Goal: Task Accomplishment & Management: Use online tool/utility

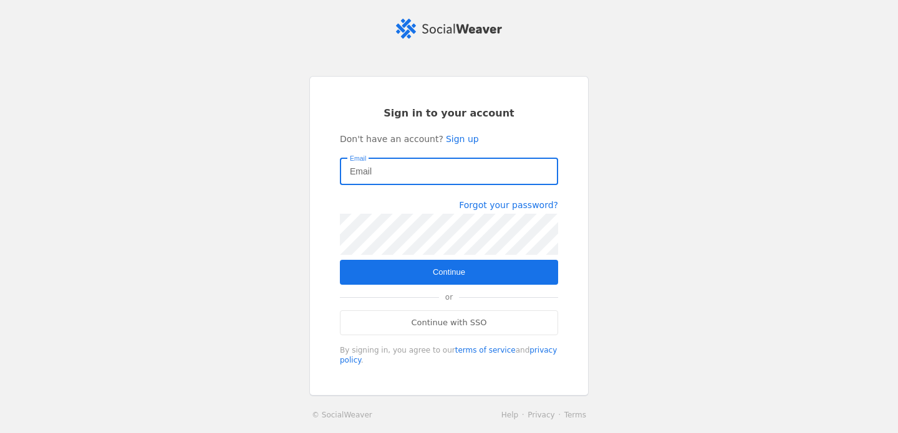
click at [405, 167] on input "Email" at bounding box center [449, 171] width 198 height 15
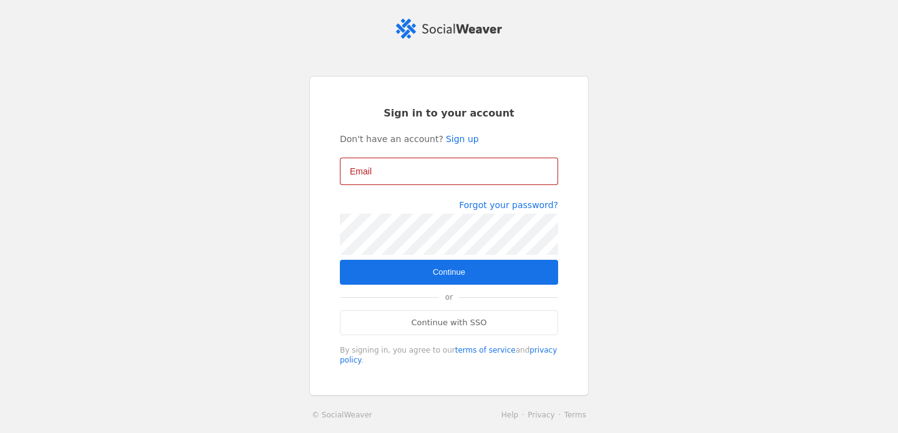
type input "[EMAIL_ADDRESS][DOMAIN_NAME]"
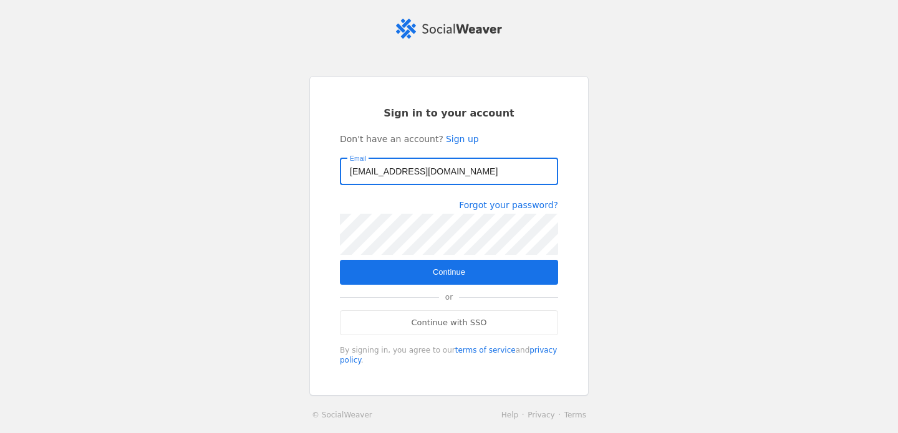
click at [431, 285] on form "Sign in to your account Don't have an account? Sign up Email [EMAIL_ADDRESS][DO…" at bounding box center [449, 236] width 218 height 259
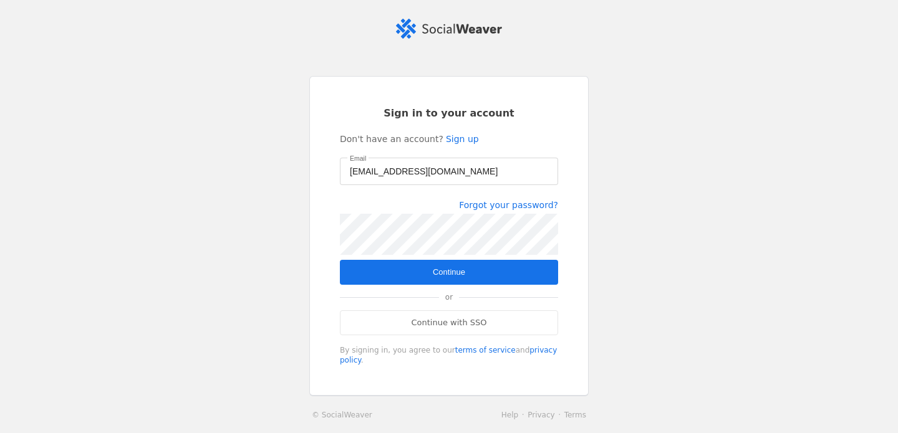
click at [419, 263] on span "submit" at bounding box center [449, 272] width 218 height 25
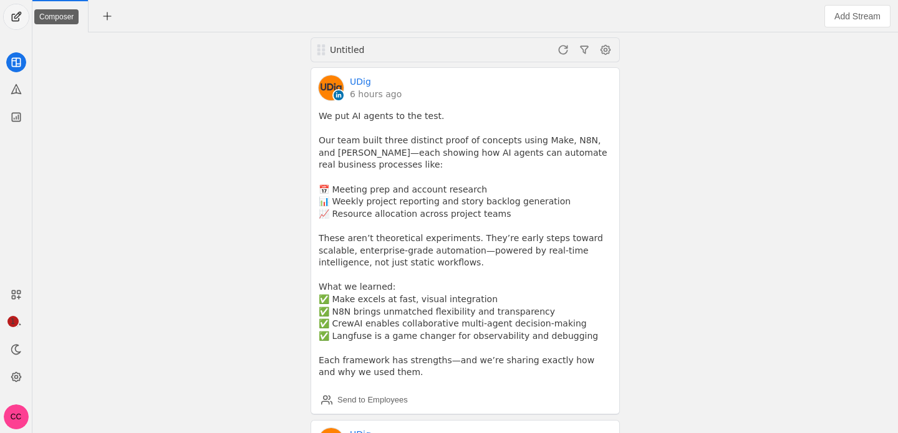
click at [25, 13] on span "undefined" at bounding box center [16, 16] width 25 height 25
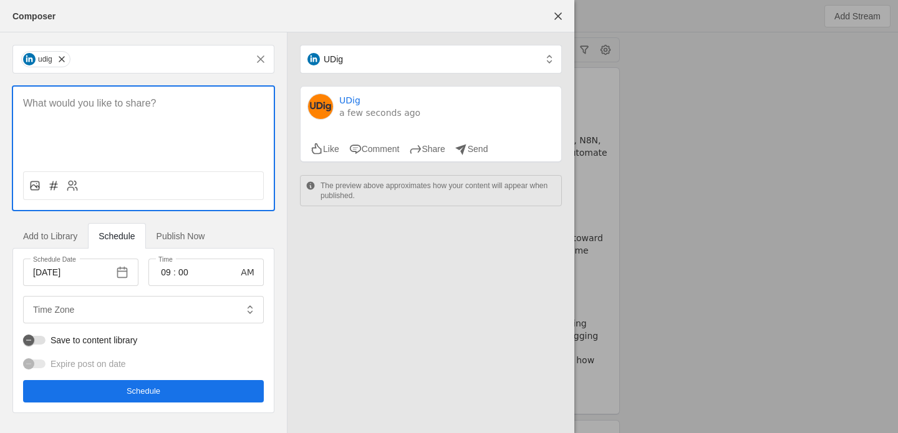
type input "Eastern Standard Time EST"
click at [65, 60] on span "undefined" at bounding box center [62, 59] width 12 height 12
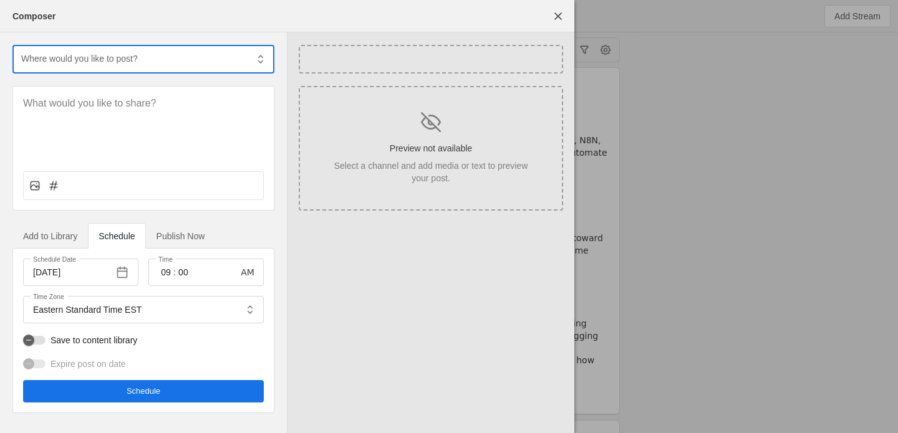
click at [92, 61] on input "text" at bounding box center [133, 58] width 227 height 15
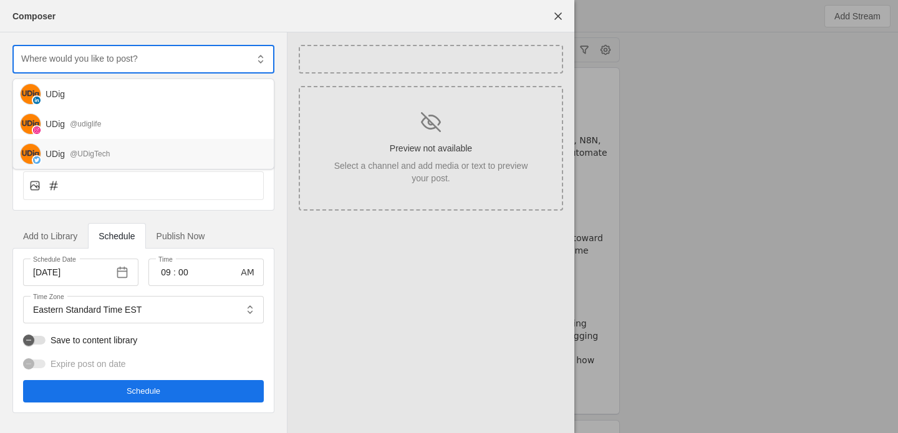
click at [89, 160] on div "UDig @UDigTech" at bounding box center [143, 154] width 261 height 30
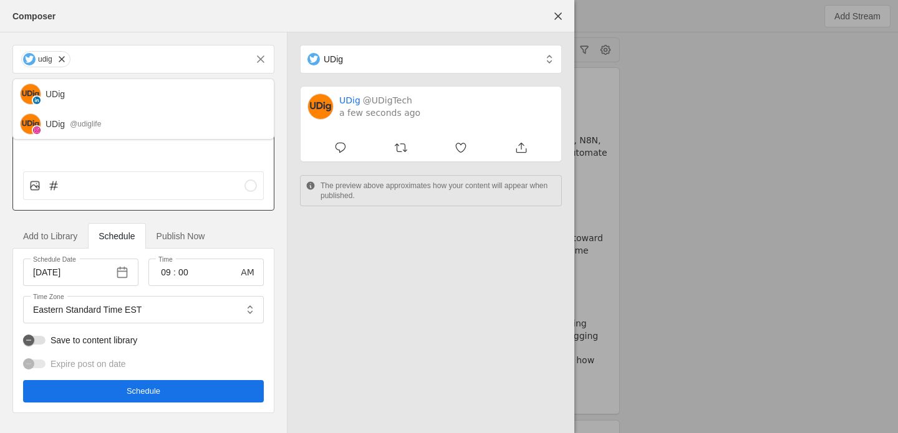
click at [123, 160] on div at bounding box center [143, 124] width 261 height 75
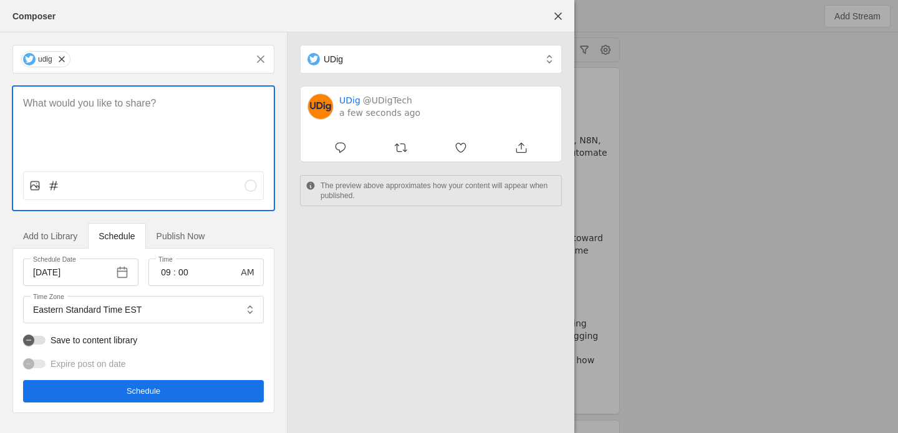
click at [140, 130] on div at bounding box center [143, 124] width 261 height 75
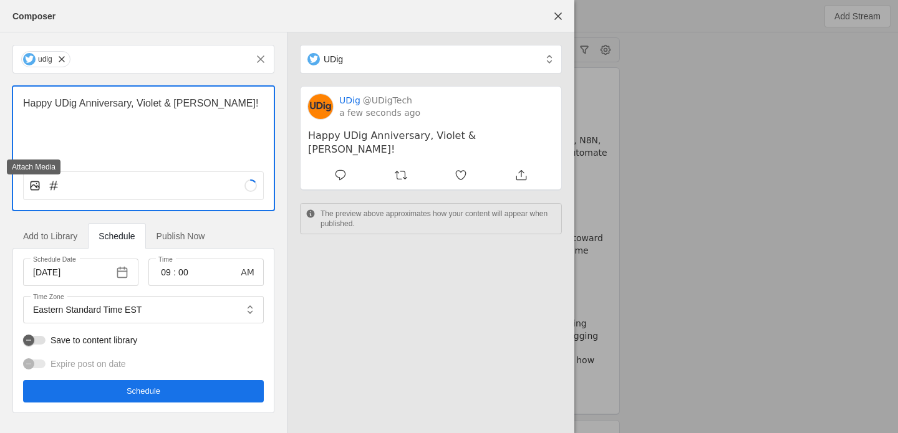
click at [37, 183] on icon at bounding box center [35, 186] width 12 height 12
click at [0, 0] on input "file" at bounding box center [0, 0] width 0 height 0
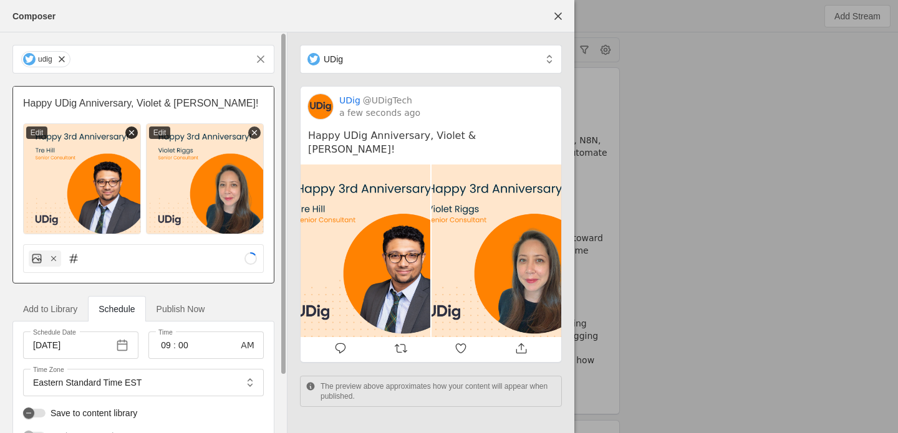
drag, startPoint x: 205, startPoint y: 182, endPoint x: 129, endPoint y: 134, distance: 90.0
click at [130, 134] on line at bounding box center [132, 132] width 4 height 4
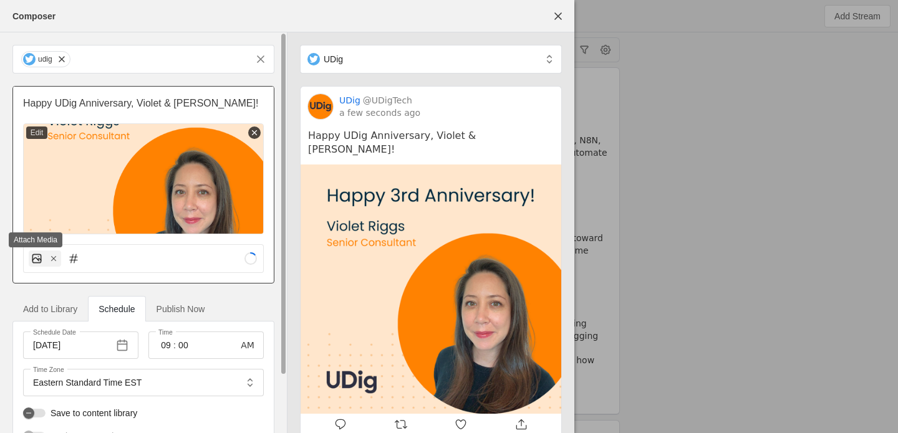
click at [36, 256] on icon at bounding box center [37, 259] width 12 height 12
click at [0, 0] on input "file" at bounding box center [0, 0] width 0 height 0
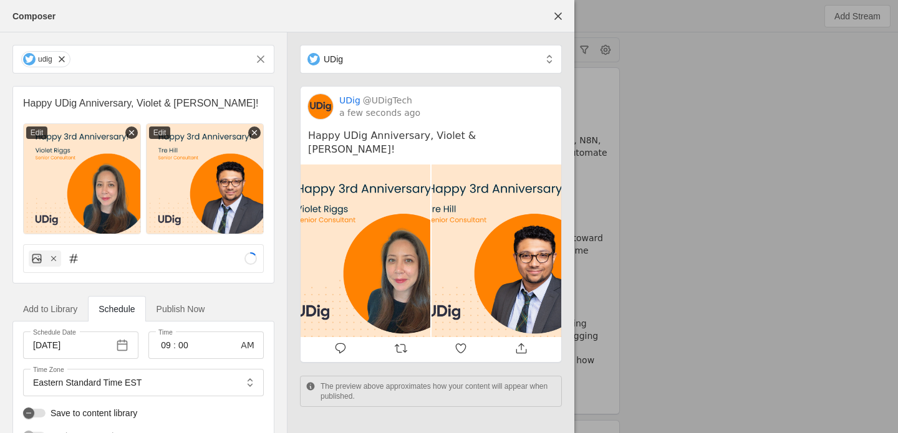
scroll to position [65, 0]
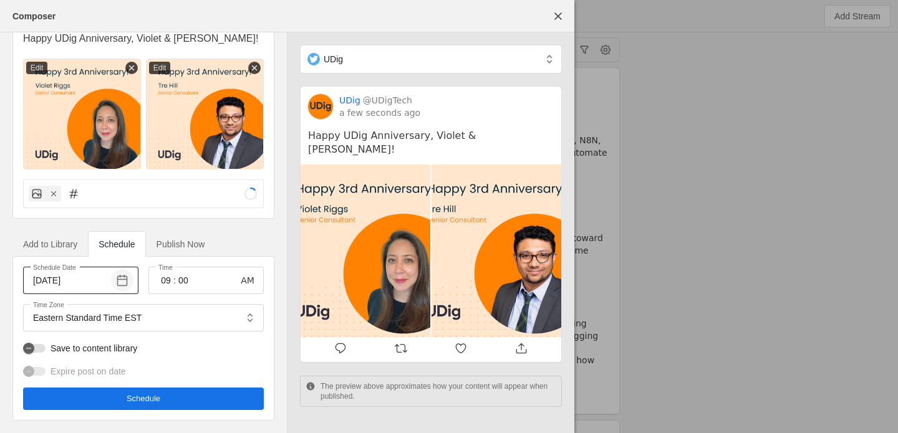
click at [110, 288] on div at bounding box center [121, 280] width 25 height 22
click at [119, 283] on span "button" at bounding box center [122, 280] width 22 height 22
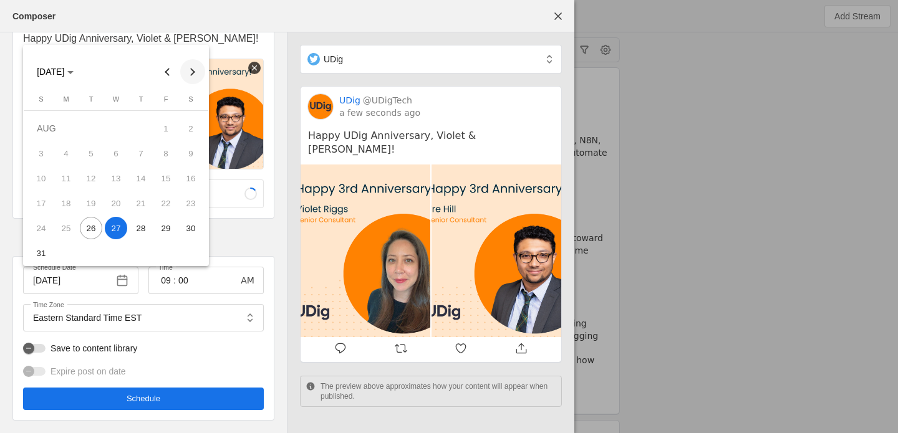
click at [191, 67] on button "Next month" at bounding box center [192, 71] width 25 height 25
click at [166, 152] on span "5" at bounding box center [166, 153] width 22 height 22
type input "[DATE]"
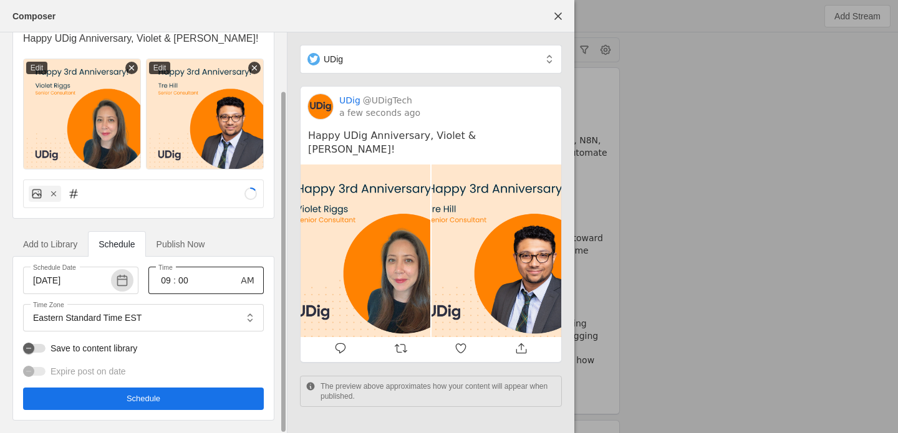
click at [164, 283] on input "09" at bounding box center [165, 280] width 15 height 15
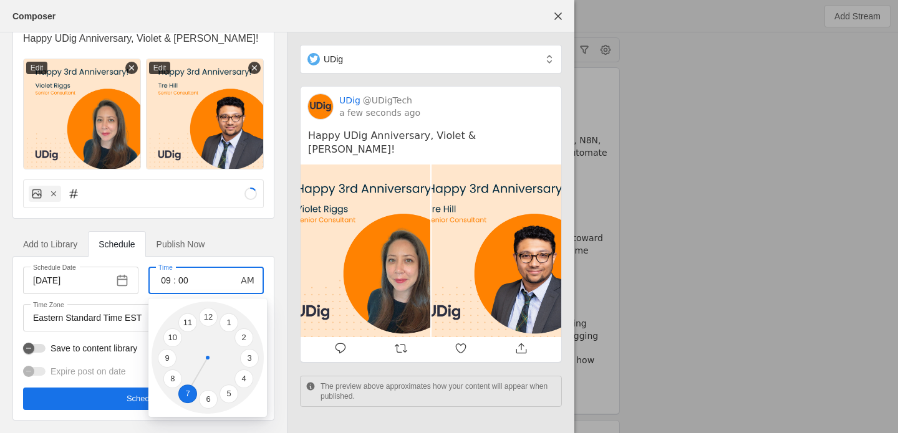
click at [186, 391] on li "7" at bounding box center [187, 394] width 19 height 19
type input "07"
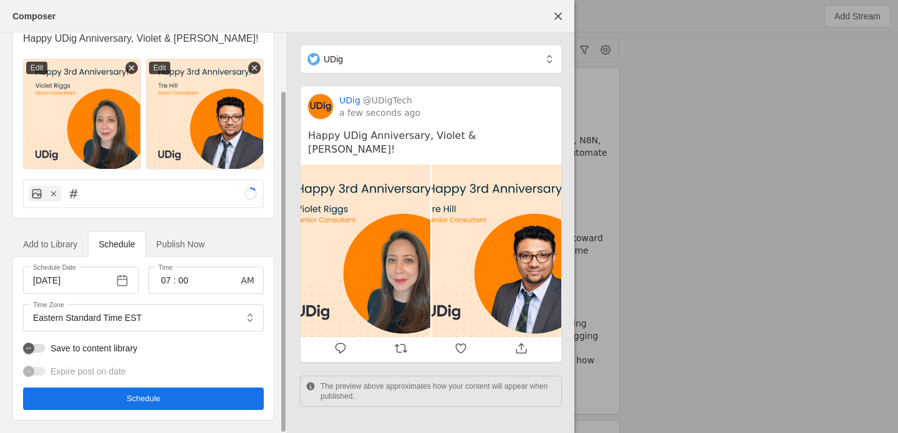
click at [144, 399] on span "Schedule" at bounding box center [144, 399] width 34 height 12
